Goal: Use online tool/utility: Utilize a website feature to perform a specific function

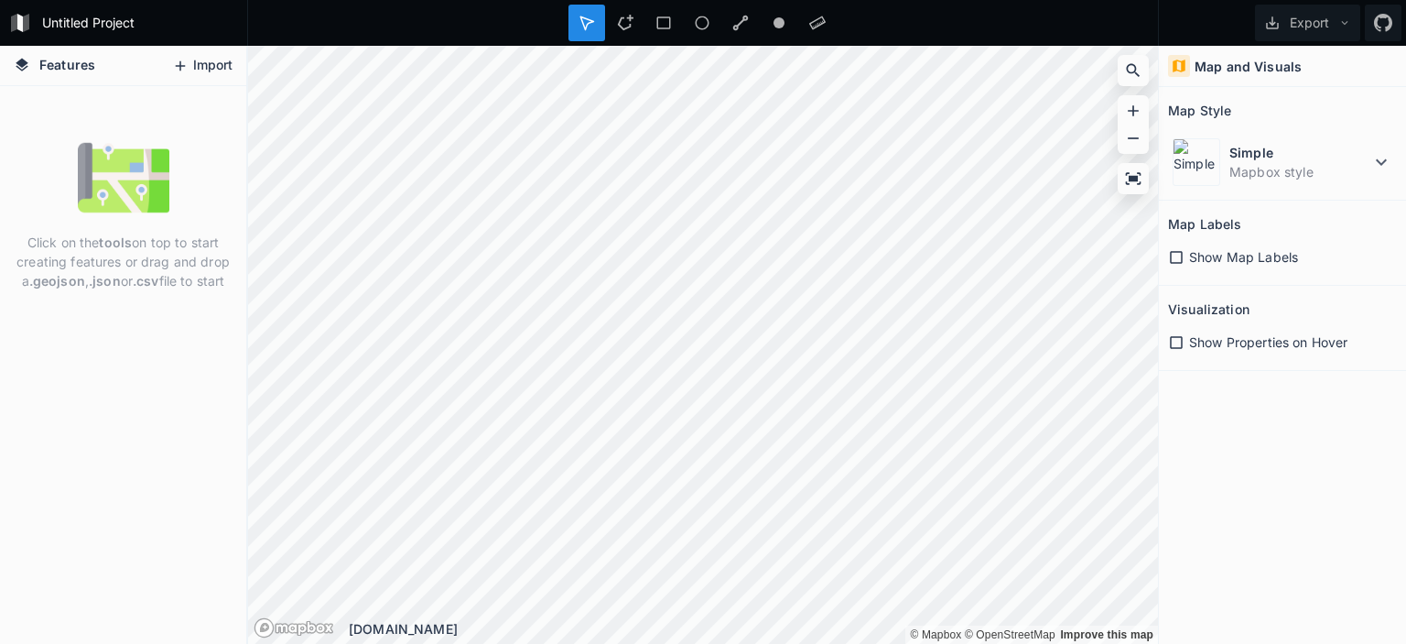
click at [203, 71] on button "Import" at bounding box center [202, 65] width 79 height 29
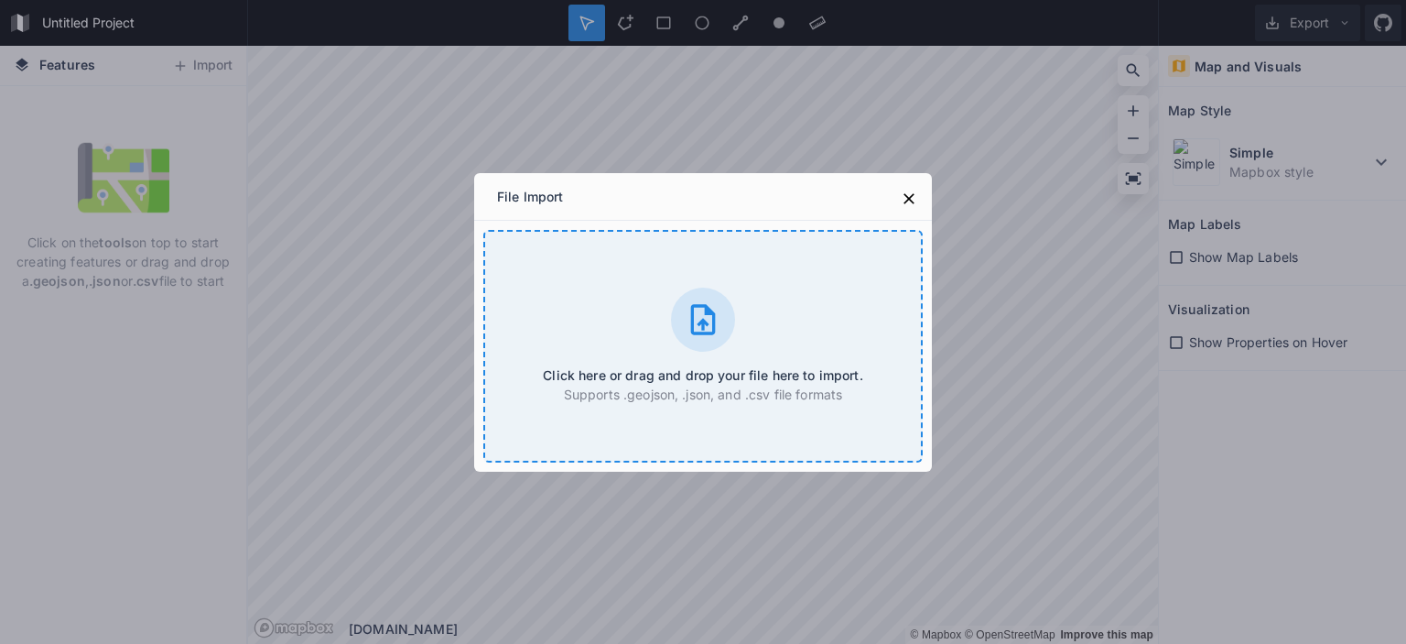
click at [692, 366] on h4 "Click here or drag and drop your file here to import." at bounding box center [703, 374] width 320 height 19
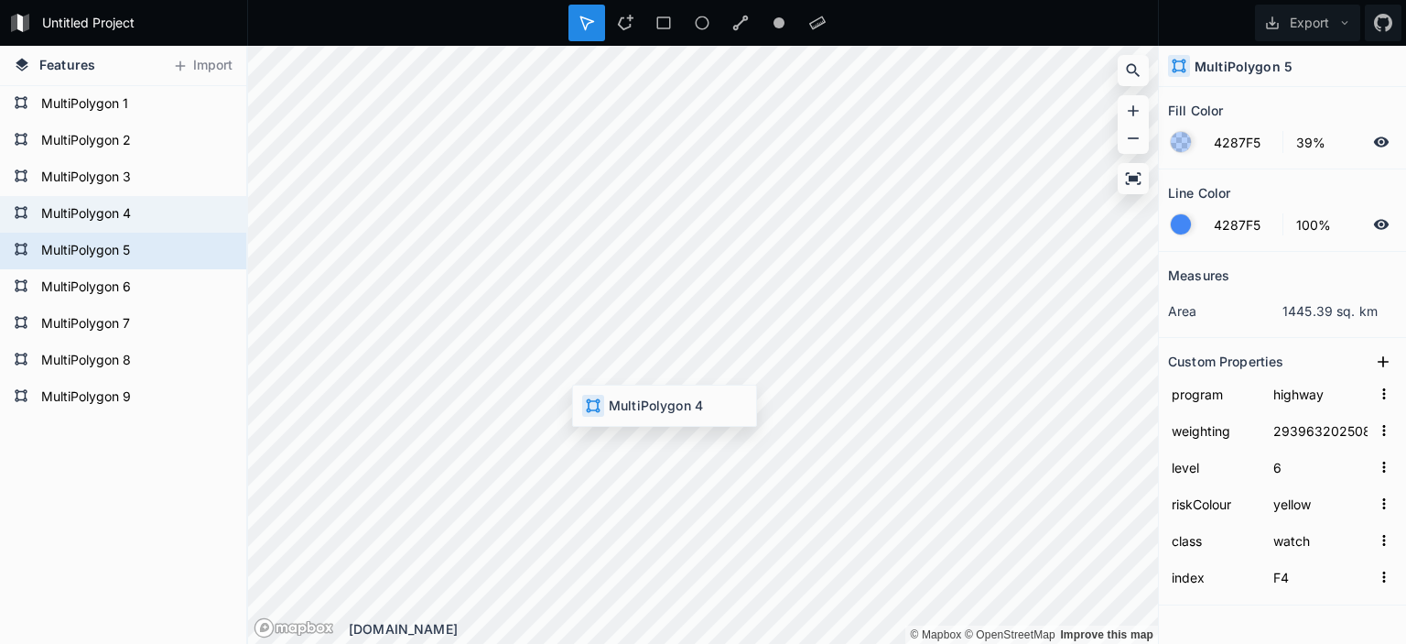
type input "public"
type input "29398720250825142000"
type input "warning"
type input "F3"
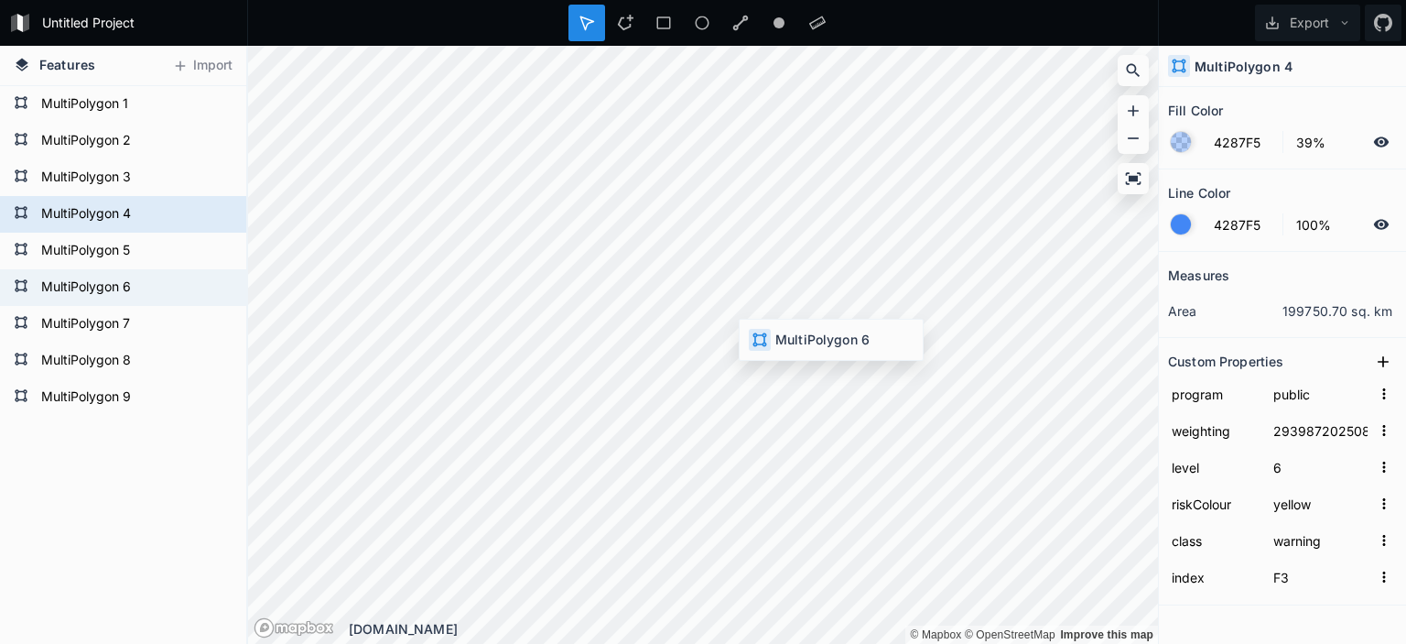
type input "highway"
type input "29298720250825142000"
type input "7"
type input "F5"
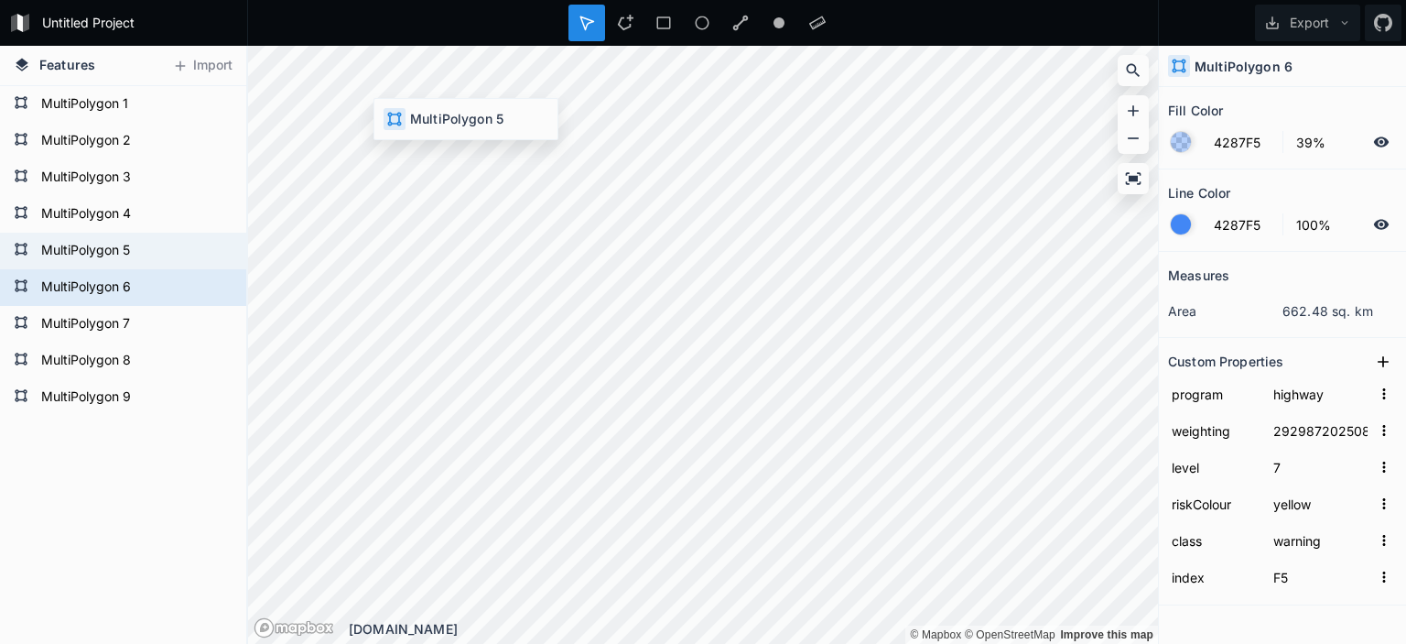
type input "29396320250825142000"
type input "6"
type input "watch"
type input "F4"
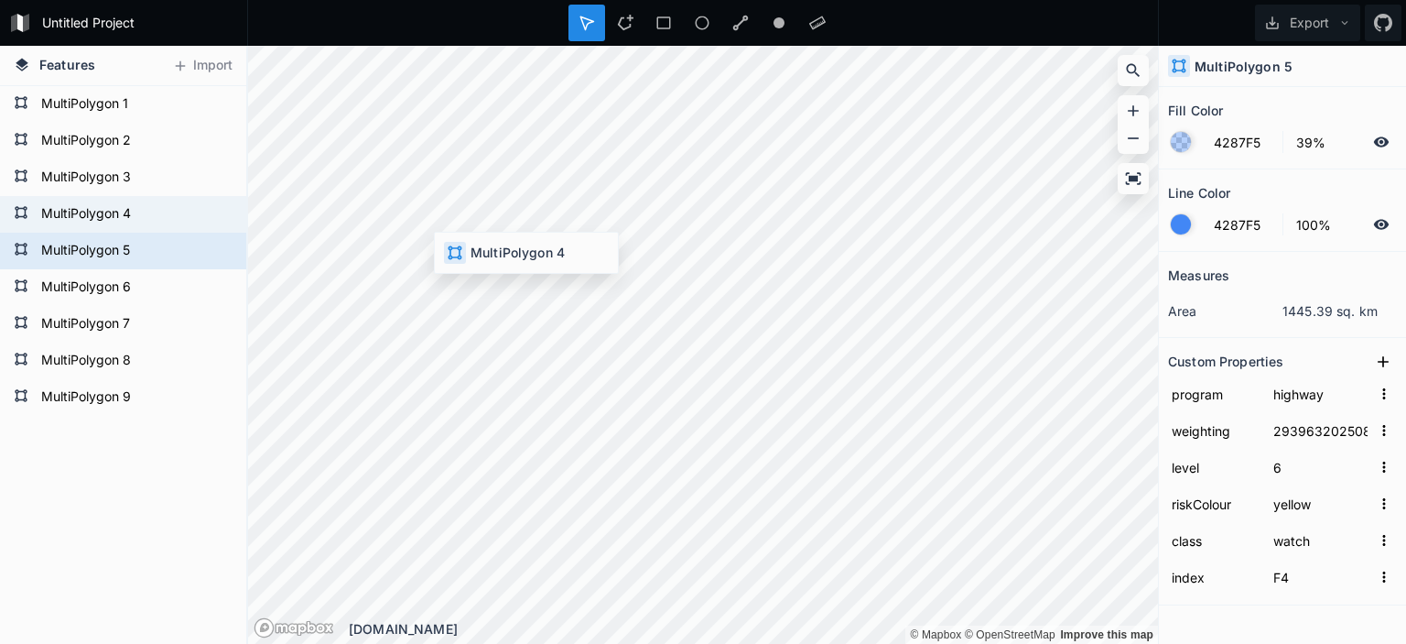
type input "public"
type input "29398720250825142000"
type input "warning"
type input "F3"
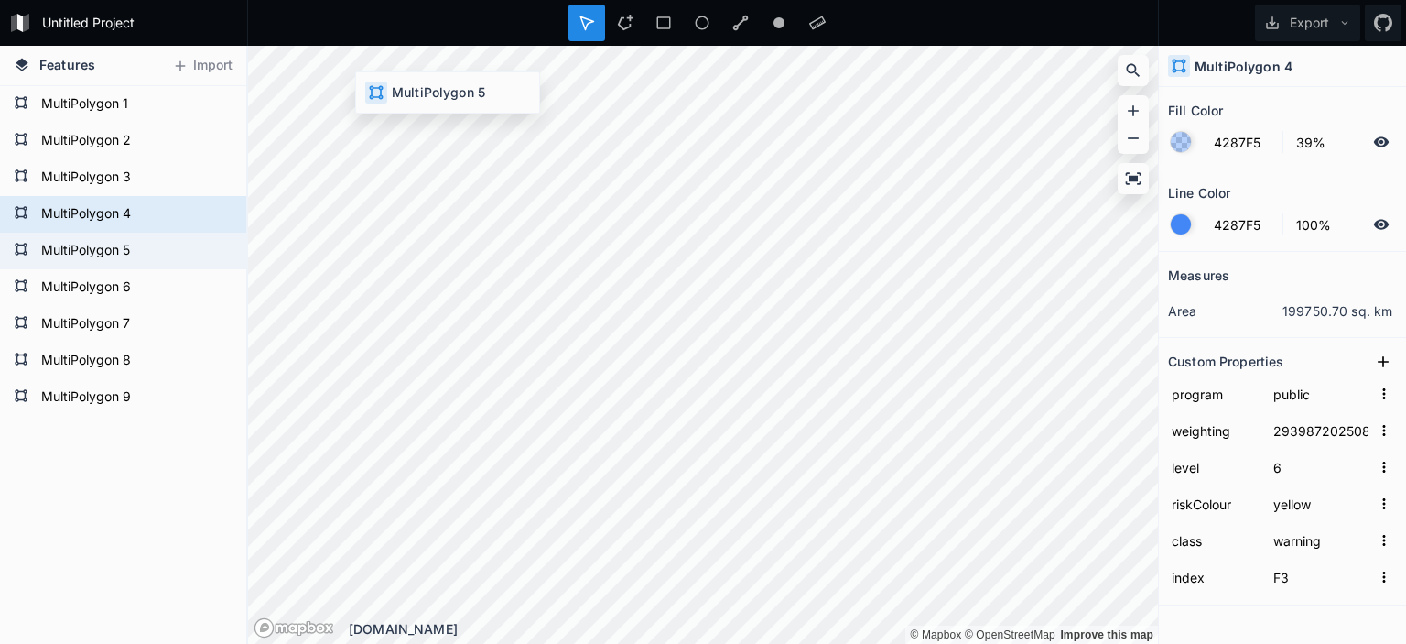
type input "highway"
type input "29396320250825142000"
type input "watch"
type input "F4"
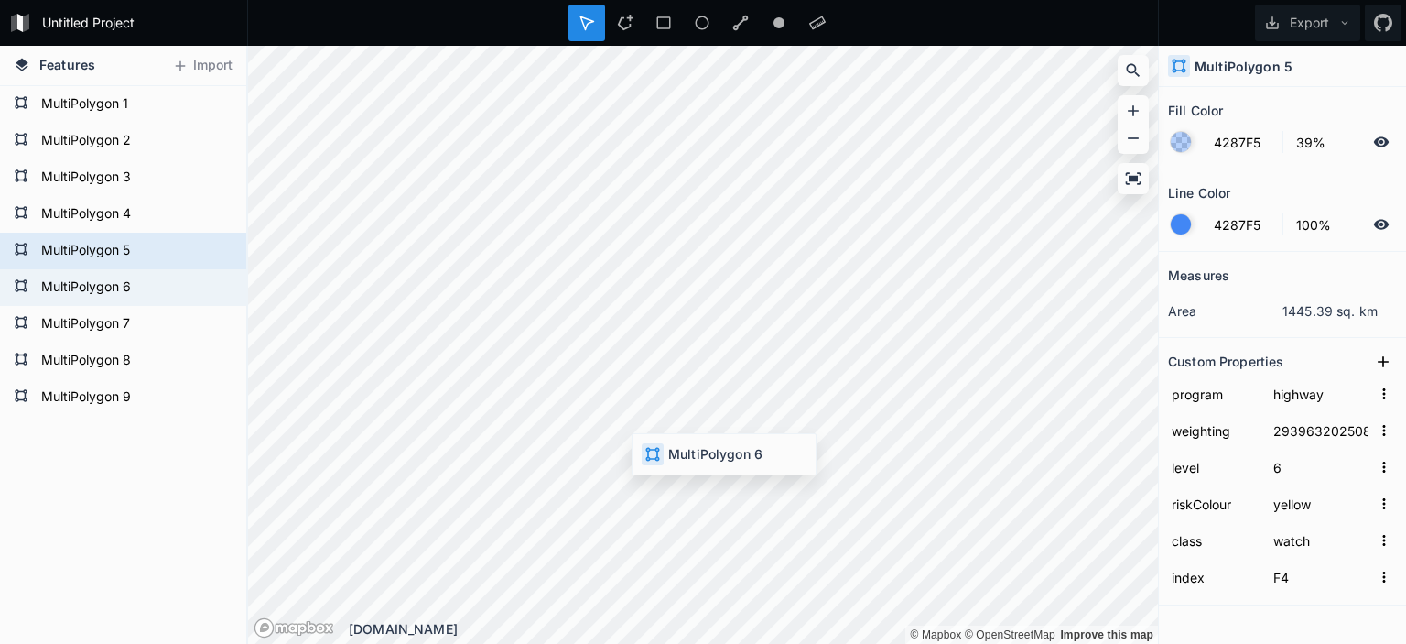
type input "29298720250825142000"
type input "7"
type input "warning"
type input "F5"
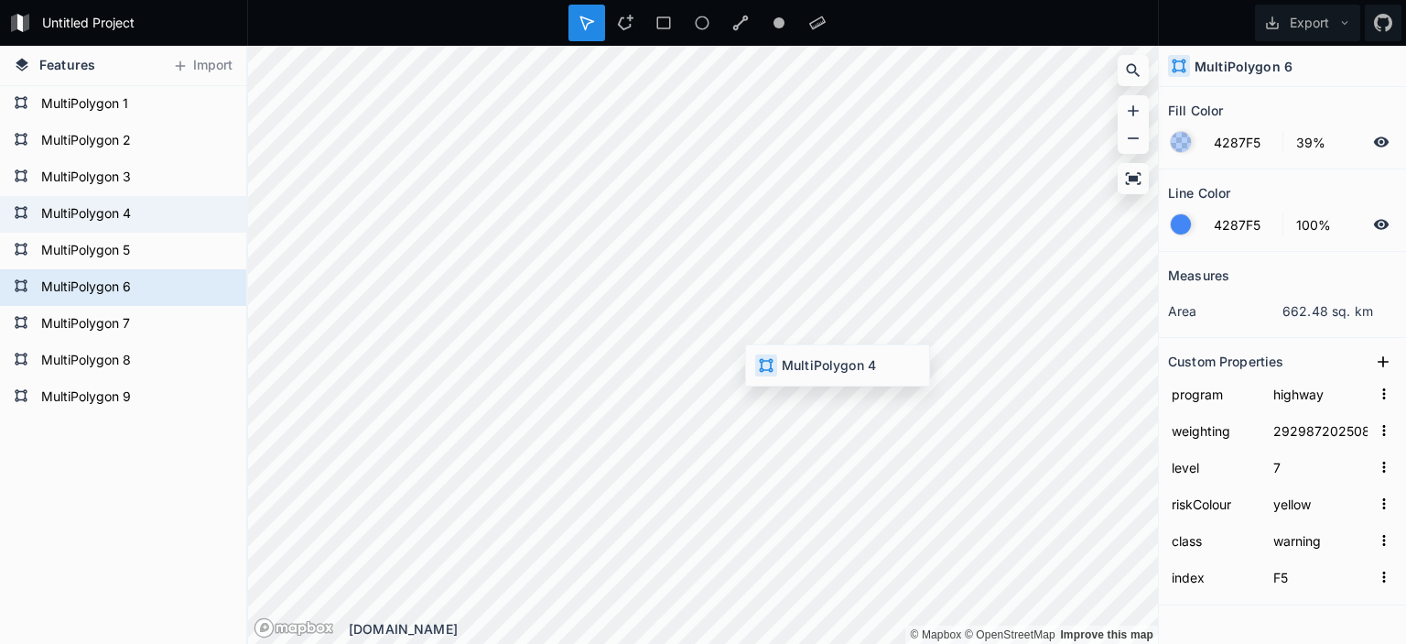
type input "public"
type input "29398720250825142000"
type input "6"
type input "F3"
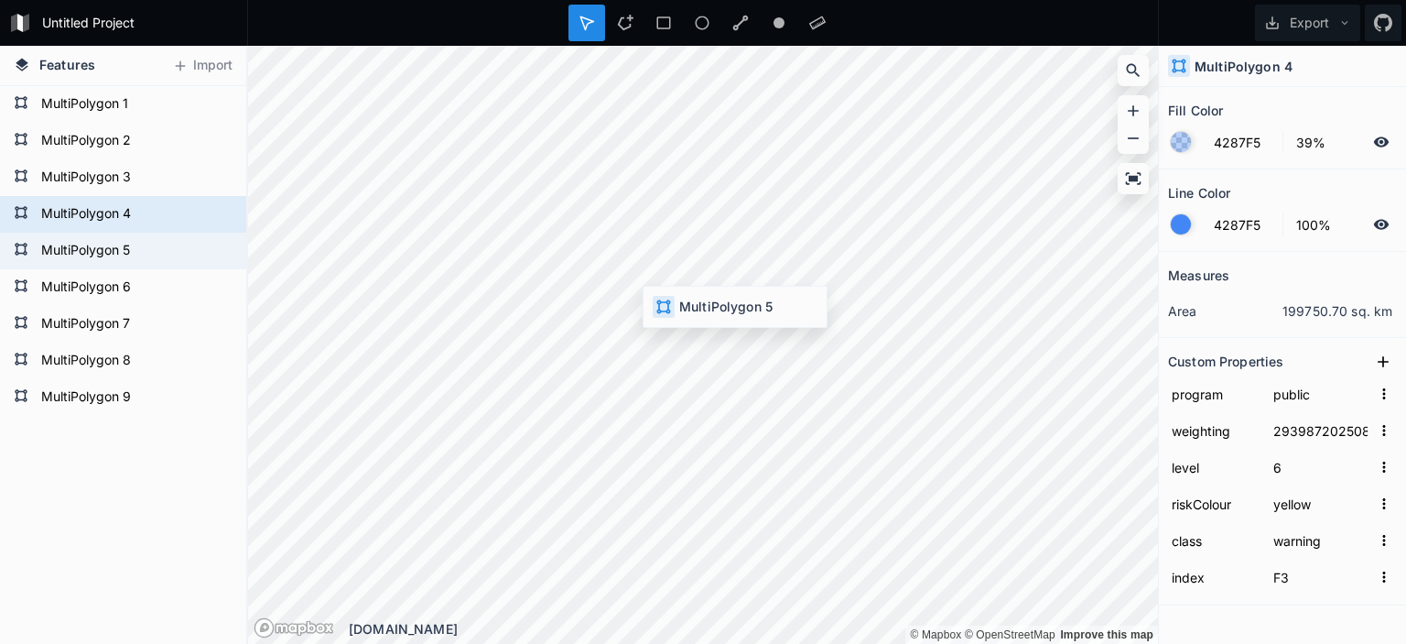
type input "highway"
type input "29396320250825142000"
type input "watch"
type input "F4"
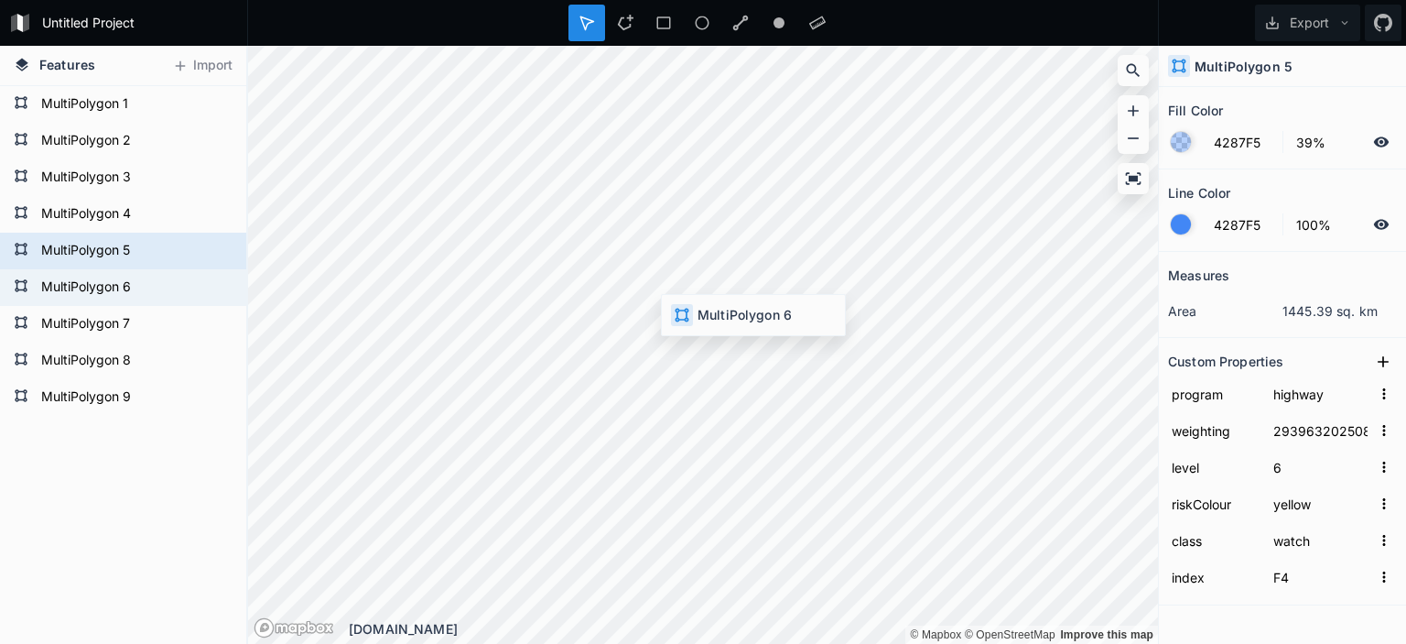
type input "29298720250825142000"
type input "7"
type input "warning"
type input "F5"
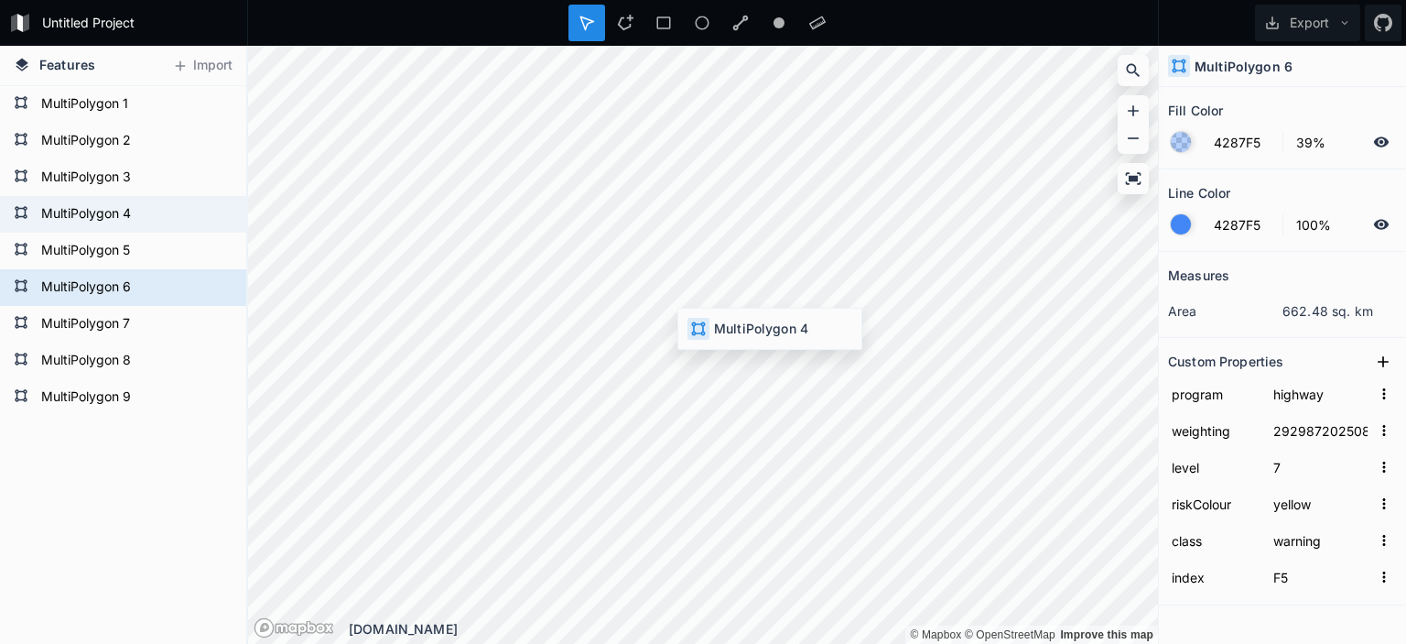
type input "public"
type input "29398720250825142000"
type input "6"
type input "F3"
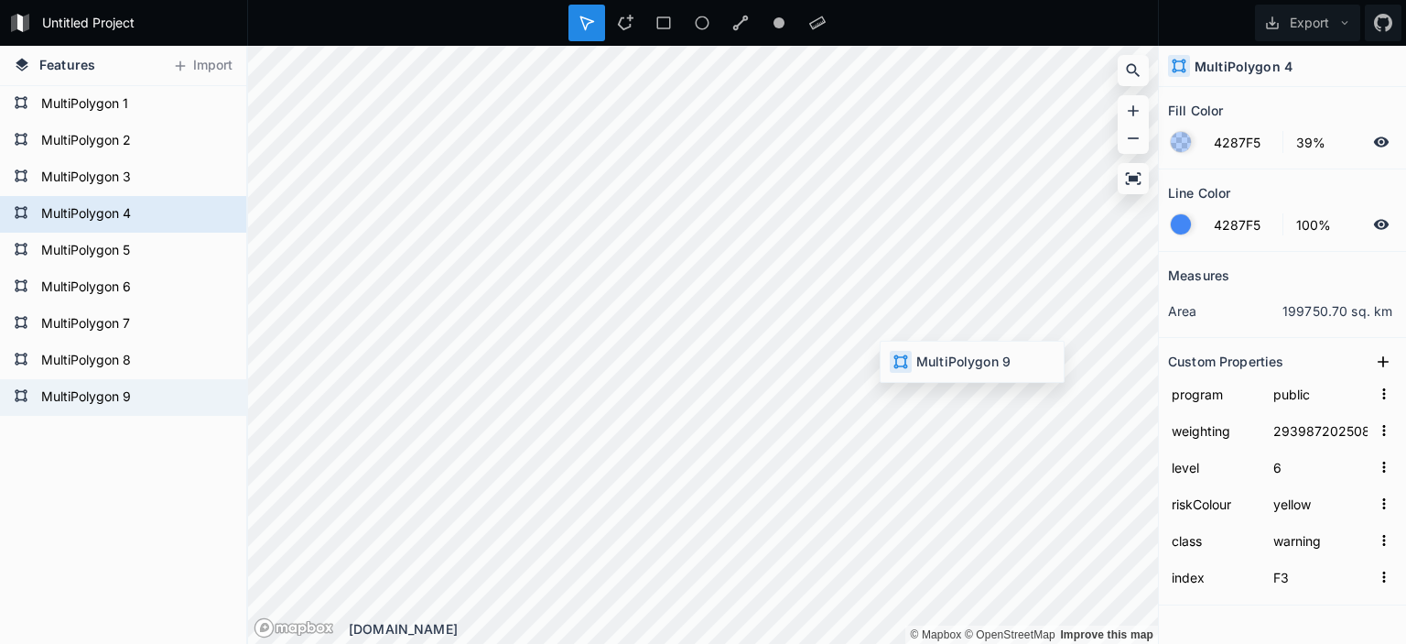
type input "28400020250825134000"
type input "15"
type input "grey"
type input "statement"
type input "F8"
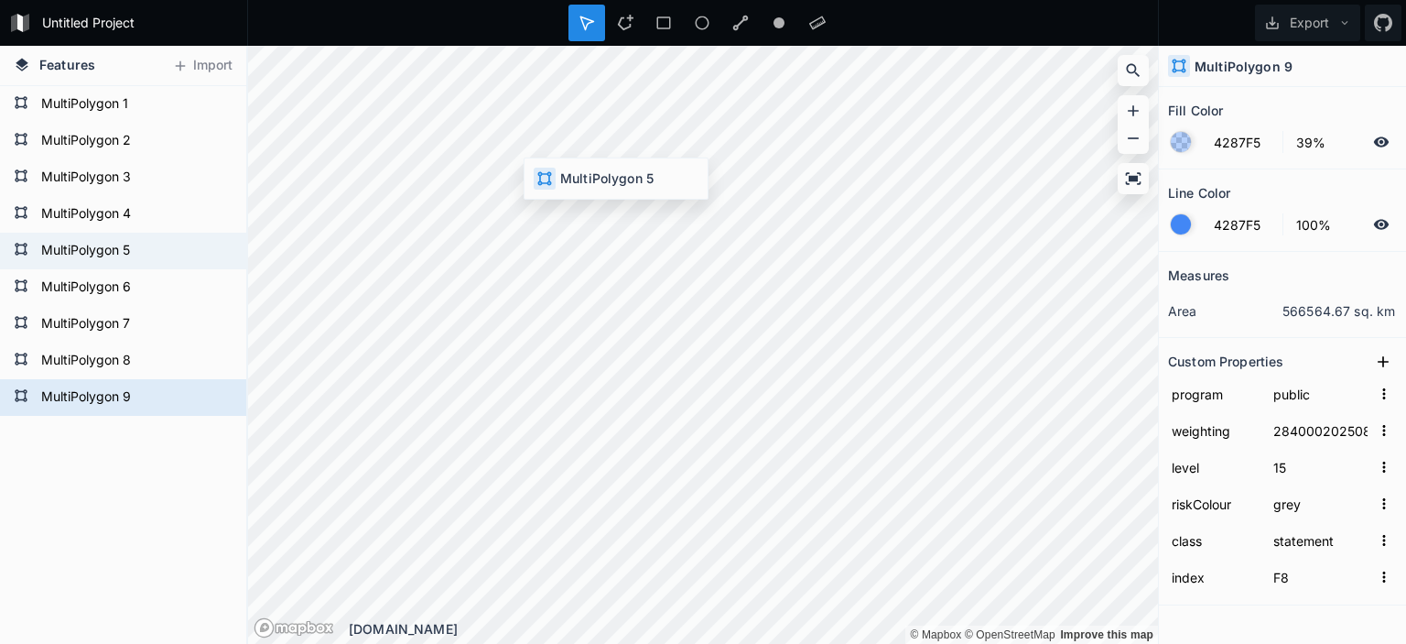
type input "highway"
type input "29396320250825142000"
type input "6"
type input "yellow"
type input "watch"
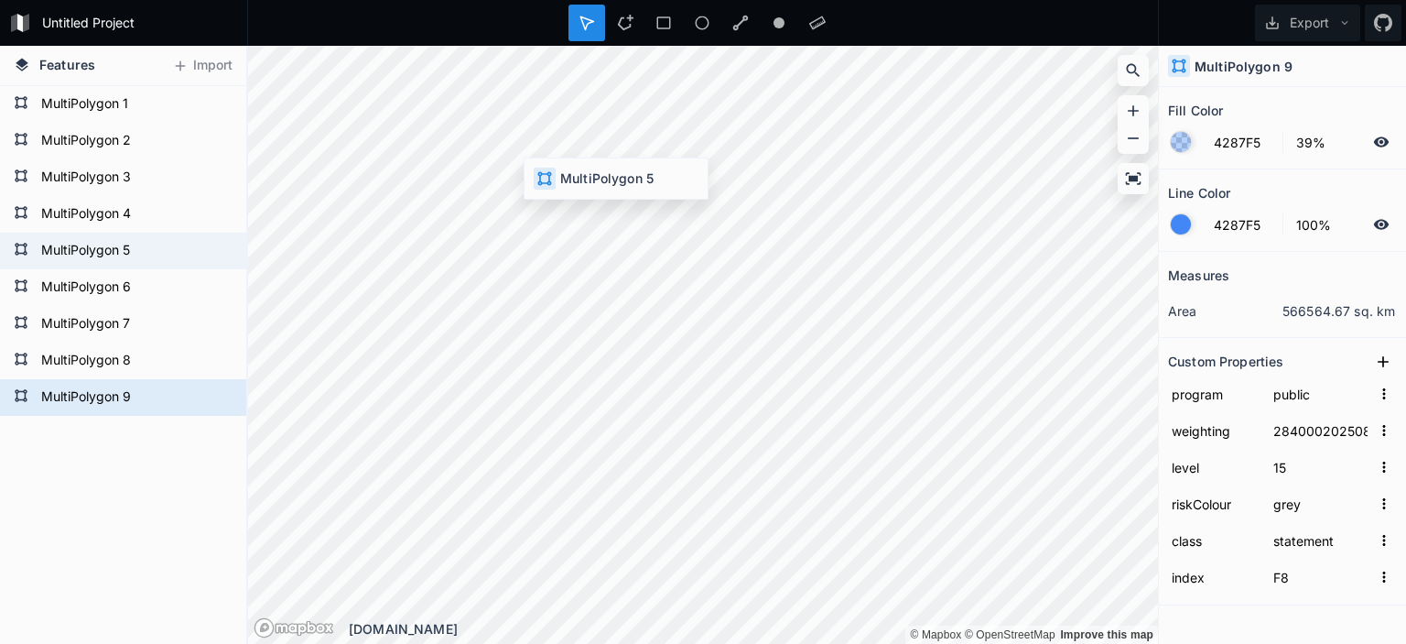
type input "F4"
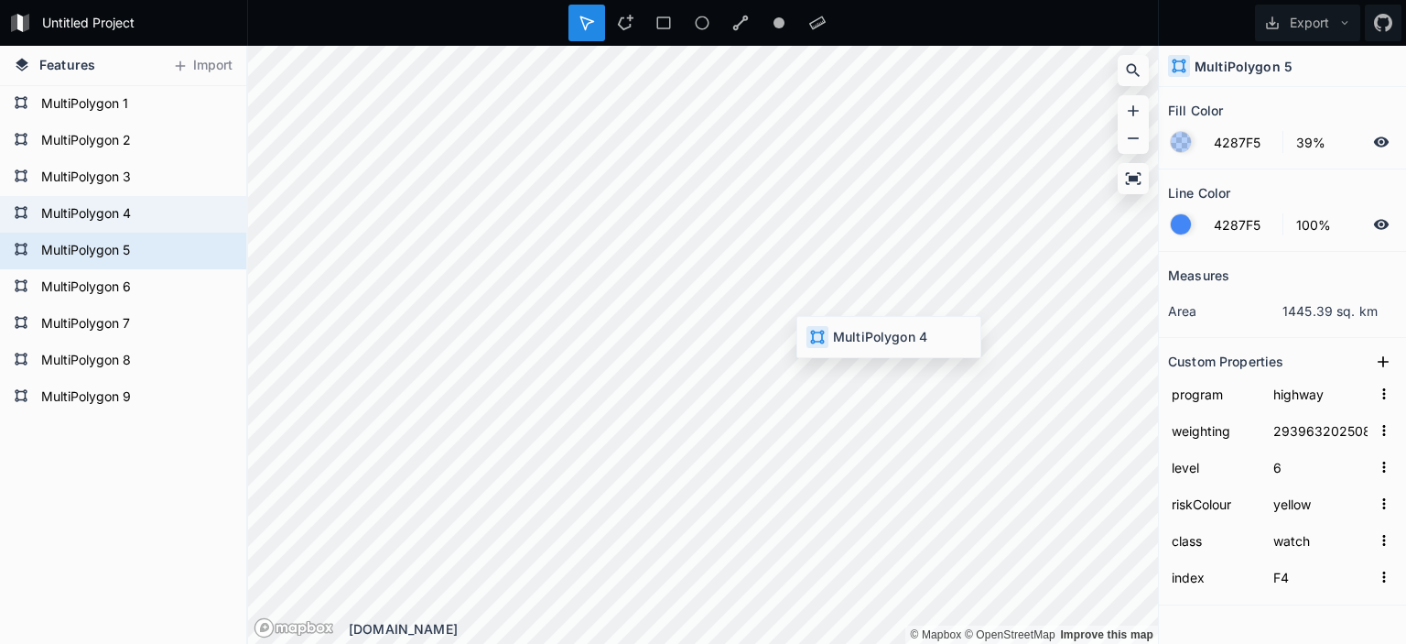
type input "public"
type input "29398720250825142000"
type input "warning"
type input "F3"
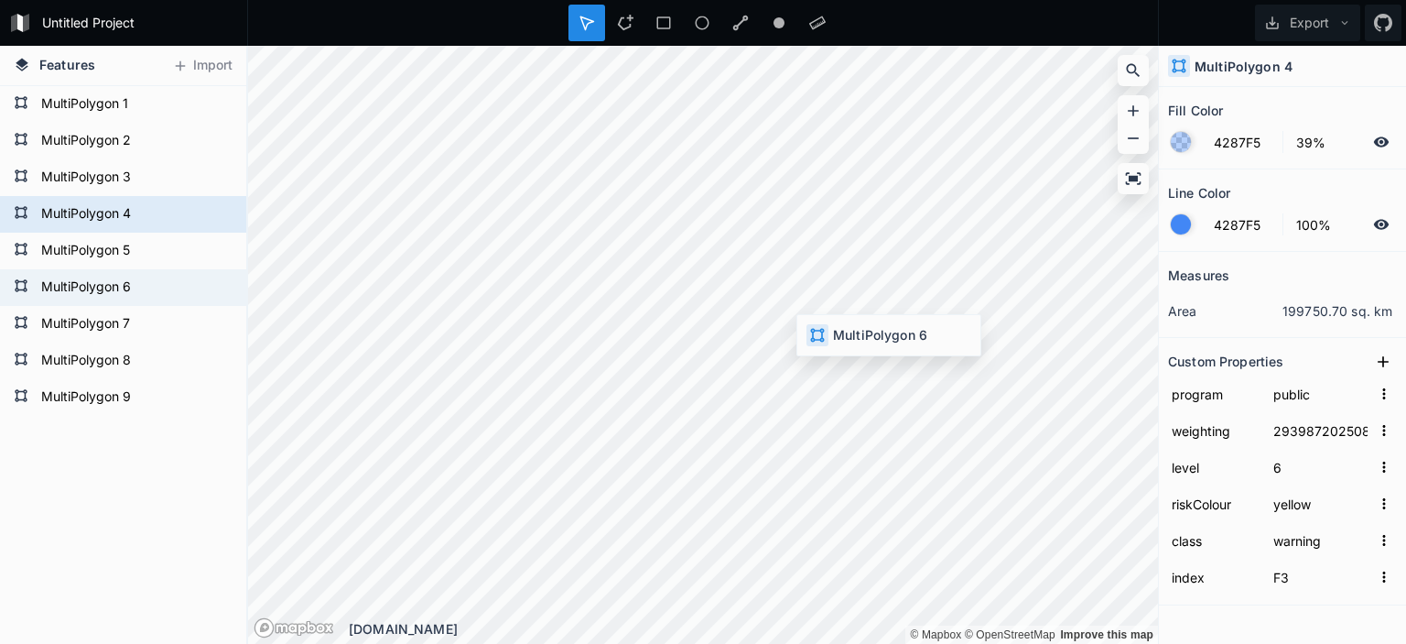
type input "highway"
type input "29298720250825142000"
type input "7"
type input "F5"
